Goal: Task Accomplishment & Management: Use online tool/utility

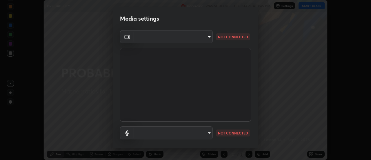
scroll to position [30, 0]
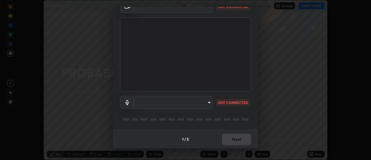
type input "c1743da8526a0aadeed10a62cbfcd2d4321df644c55b53bf1ad22bdce350b73d"
type input "communications"
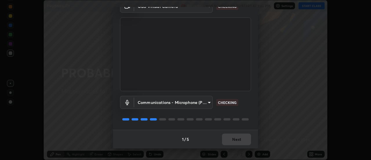
click at [236, 139] on div "1 / 5 Next" at bounding box center [185, 139] width 145 height 19
click at [232, 102] on p "CHECKING" at bounding box center [227, 102] width 19 height 5
click at [233, 139] on div "1 / 5 Next" at bounding box center [185, 139] width 145 height 19
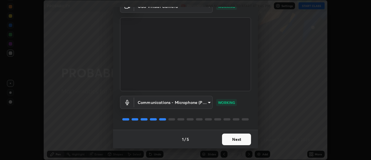
click at [240, 138] on button "Next" at bounding box center [236, 139] width 29 height 12
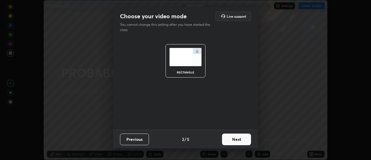
scroll to position [0, 0]
click at [240, 138] on button "Next" at bounding box center [236, 139] width 29 height 12
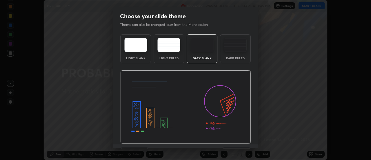
click at [241, 139] on img at bounding box center [185, 107] width 131 height 74
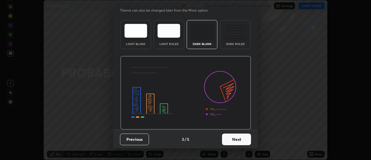
click at [239, 139] on button "Next" at bounding box center [236, 139] width 29 height 12
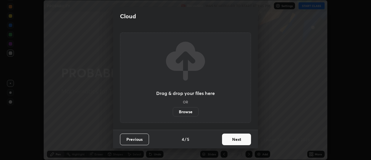
scroll to position [0, 0]
click at [238, 139] on button "Next" at bounding box center [236, 139] width 29 height 12
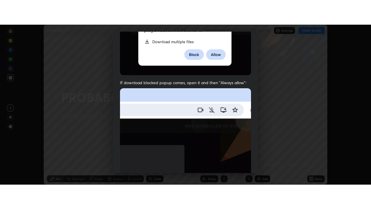
scroll to position [149, 0]
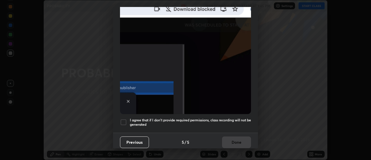
click at [126, 119] on div at bounding box center [123, 122] width 7 height 7
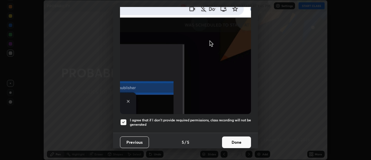
click at [233, 140] on button "Done" at bounding box center [236, 142] width 29 height 12
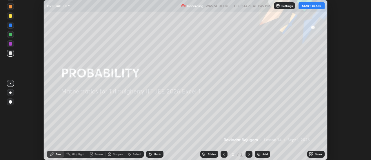
click at [309, 8] on button "START CLASS" at bounding box center [312, 5] width 26 height 7
click at [319, 153] on div "More" at bounding box center [318, 154] width 7 height 3
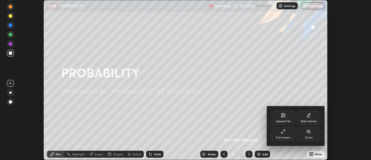
click at [283, 133] on icon at bounding box center [283, 131] width 5 height 5
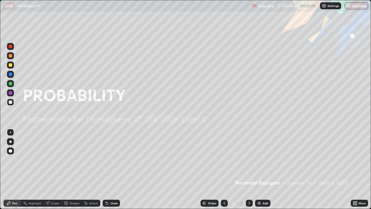
scroll to position [209, 371]
click at [263, 160] on div "Add" at bounding box center [266, 203] width 6 height 3
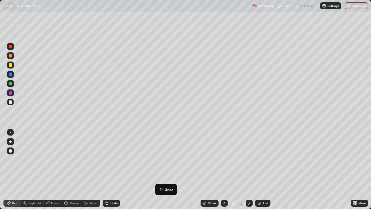
click at [260, 160] on img at bounding box center [259, 203] width 5 height 5
click at [114, 160] on div "Undo" at bounding box center [114, 203] width 7 height 3
click at [110, 160] on div "Undo" at bounding box center [111, 203] width 17 height 7
click at [225, 160] on icon at bounding box center [224, 203] width 5 height 5
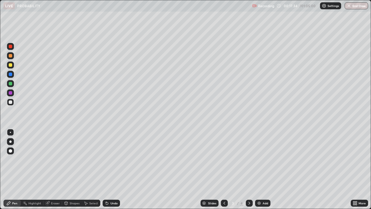
click at [249, 160] on icon at bounding box center [249, 203] width 5 height 5
click at [260, 160] on img at bounding box center [259, 203] width 5 height 5
click at [106, 160] on icon at bounding box center [107, 203] width 2 height 2
click at [261, 160] on div "Add" at bounding box center [262, 203] width 15 height 7
click at [111, 160] on div "Undo" at bounding box center [114, 203] width 7 height 3
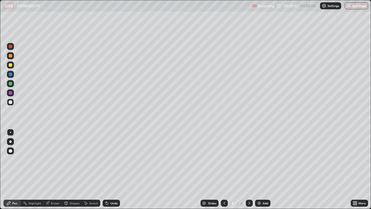
click at [109, 160] on div "Undo" at bounding box center [111, 203] width 17 height 7
click at [53, 160] on div "Eraser" at bounding box center [53, 203] width 19 height 7
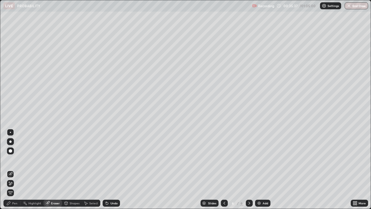
click at [15, 160] on div "Pen" at bounding box center [14, 203] width 5 height 3
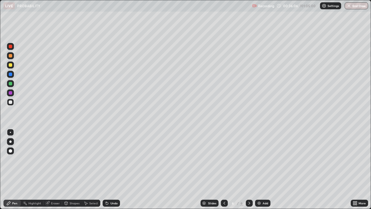
click at [55, 160] on div "Eraser" at bounding box center [55, 203] width 9 height 3
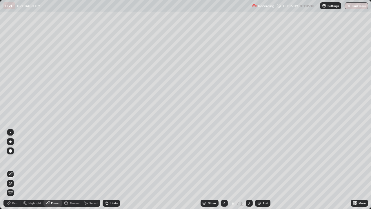
click at [16, 160] on div "Pen" at bounding box center [14, 203] width 5 height 3
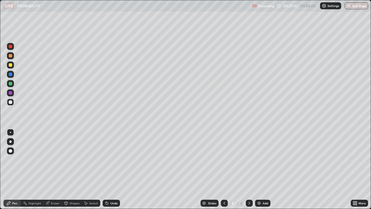
click at [260, 160] on img at bounding box center [259, 203] width 5 height 5
click at [51, 160] on div "Eraser" at bounding box center [55, 203] width 9 height 3
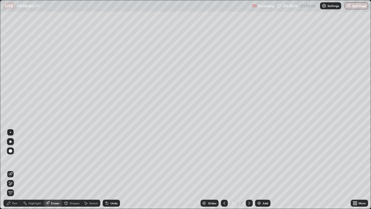
click at [15, 160] on div "Pen" at bounding box center [14, 203] width 5 height 3
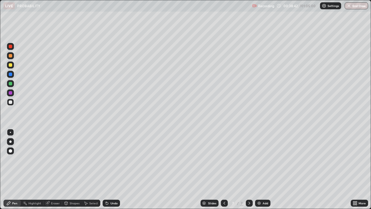
click at [109, 160] on div "Undo" at bounding box center [111, 203] width 17 height 7
click at [108, 160] on div "Undo" at bounding box center [111, 203] width 17 height 7
click at [106, 160] on icon at bounding box center [106, 202] width 1 height 1
click at [108, 160] on div "Undo" at bounding box center [111, 203] width 17 height 7
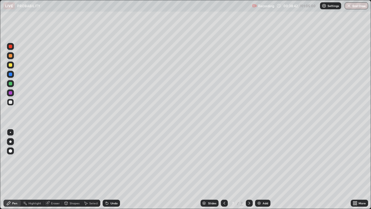
click at [108, 160] on div "Undo" at bounding box center [111, 203] width 17 height 7
click at [106, 160] on icon at bounding box center [106, 202] width 1 height 1
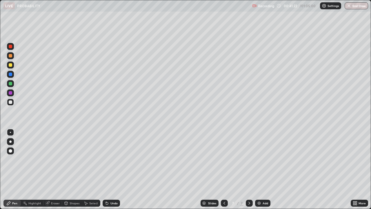
click at [111, 160] on div "Undo" at bounding box center [114, 203] width 7 height 3
click at [113, 160] on div "Undo" at bounding box center [114, 203] width 7 height 3
click at [115, 160] on div "Undo" at bounding box center [114, 203] width 7 height 3
click at [260, 160] on div "Add" at bounding box center [262, 203] width 15 height 7
click at [113, 160] on div "Undo" at bounding box center [114, 203] width 7 height 3
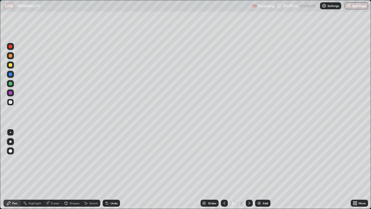
click at [113, 160] on div "Undo" at bounding box center [111, 203] width 17 height 7
click at [357, 5] on button "End Class" at bounding box center [357, 5] width 23 height 7
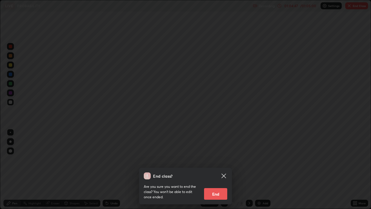
click at [217, 160] on button "End" at bounding box center [215, 194] width 23 height 12
